Goal: Check status: Check status

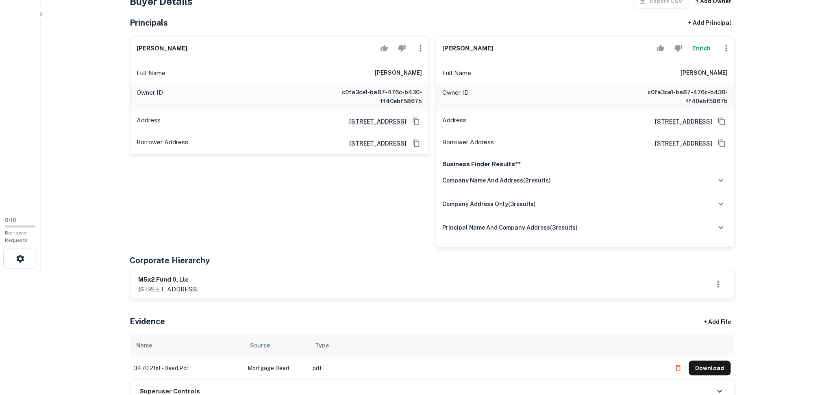
scroll to position [271, 0]
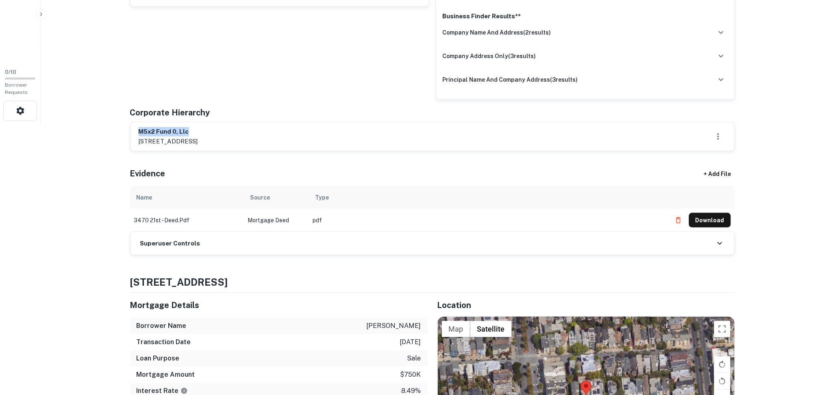
drag, startPoint x: 188, startPoint y: 129, endPoint x: 168, endPoint y: 127, distance: 20.4
click at [131, 126] on div "m5x2 fund 0, llc [STREET_ADDRESS]" at bounding box center [433, 136] width 604 height 28
copy h6 "m5x2 fund 0, llc"
drag, startPoint x: 249, startPoint y: 244, endPoint x: 280, endPoint y: 250, distance: 31.3
click at [249, 247] on div "Superuser Controls" at bounding box center [433, 243] width 604 height 23
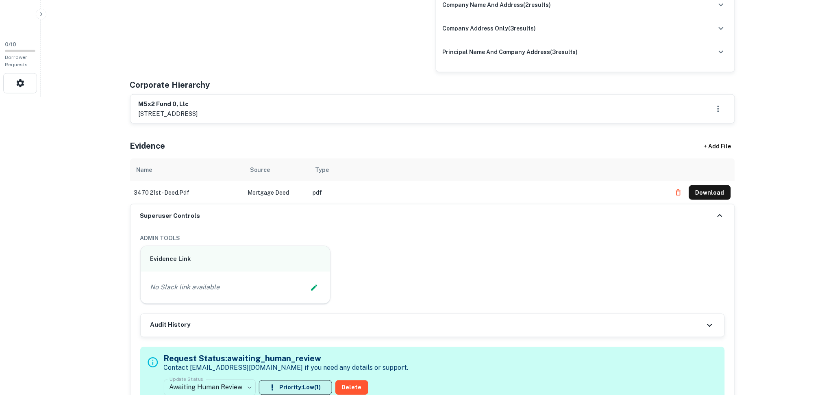
scroll to position [433, 0]
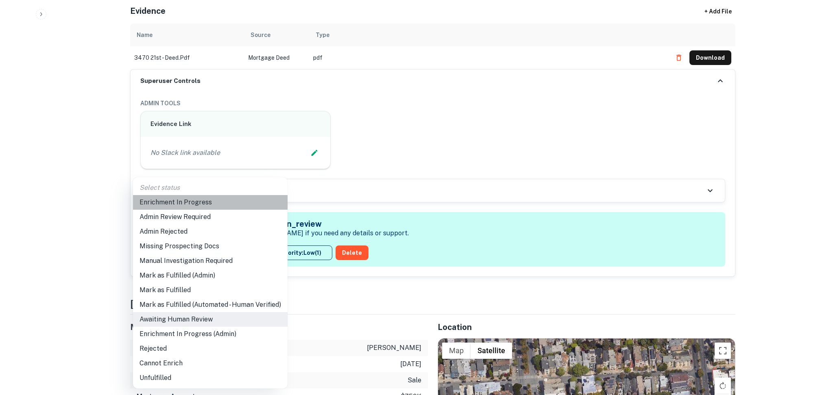
click at [211, 205] on li "Enrichment In Progress" at bounding box center [210, 202] width 154 height 15
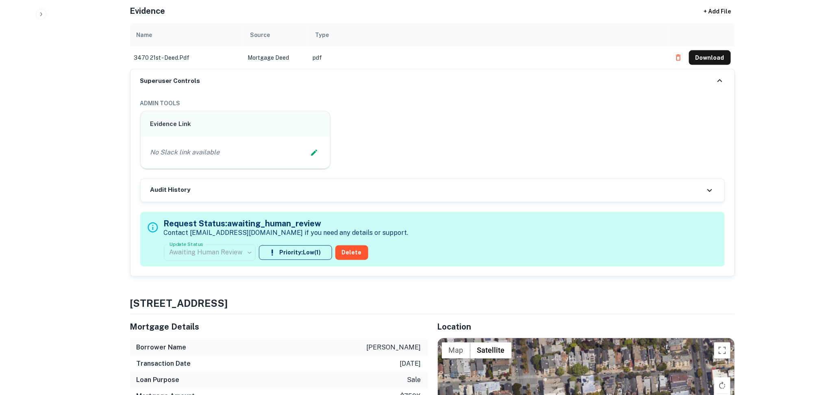
type input "**********"
